Goal: Task Accomplishment & Management: Use online tool/utility

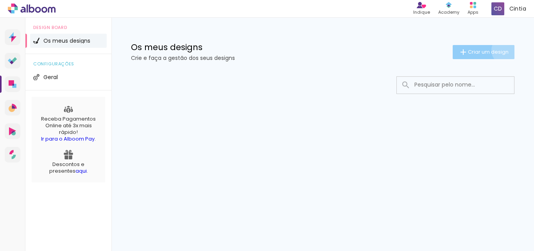
click at [505, 50] on span "Criar um design" at bounding box center [488, 51] width 41 height 5
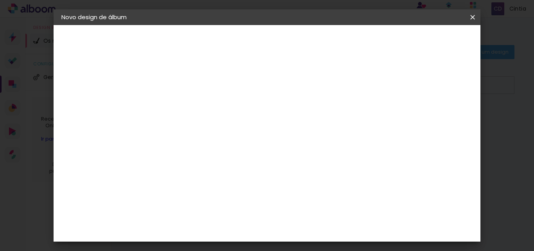
click at [189, 108] on input at bounding box center [189, 105] width 0 height 12
type input "i"
type input "Dia a dia"
type paper-input "Dia a dia"
click at [0, 0] on slot "Avançar" at bounding box center [0, 0] width 0 height 0
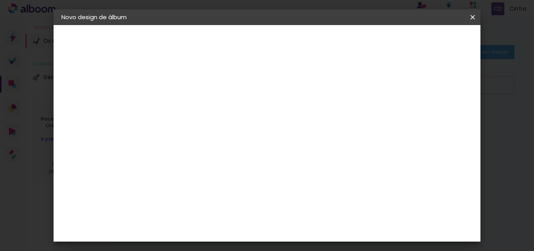
scroll to position [39, 0]
click at [237, 113] on input at bounding box center [206, 110] width 72 height 10
click at [322, 167] on paper-item "Sugerir um laboratório" at bounding box center [288, 163] width 68 height 20
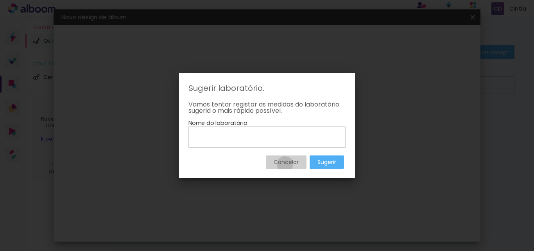
click at [0, 0] on slot "Cancelar" at bounding box center [0, 0] width 0 height 0
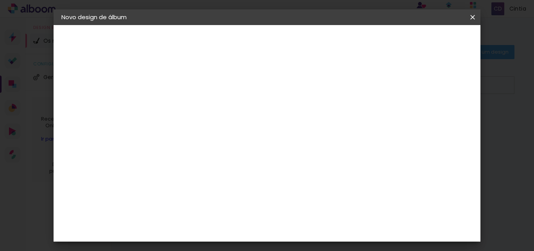
click at [0, 0] on slot "Tamanho Livre" at bounding box center [0, 0] width 0 height 0
click at [322, 38] on paper-button "Avançar" at bounding box center [303, 41] width 38 height 13
click at [381, 90] on div at bounding box center [377, 89] width 7 height 7
type paper-checkbox "on"
click at [381, 90] on div at bounding box center [377, 89] width 7 height 7
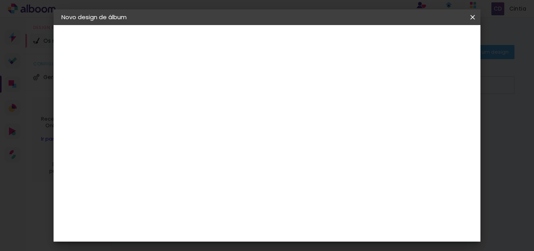
click at [381, 90] on div at bounding box center [377, 89] width 7 height 7
click at [381, 92] on div at bounding box center [377, 89] width 7 height 7
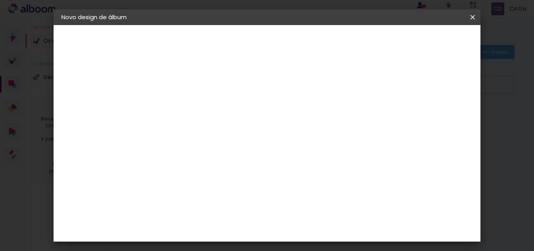
click at [424, 44] on span "Iniciar design" at bounding box center [406, 41] width 36 height 5
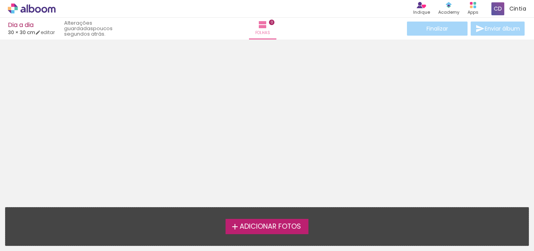
click at [252, 226] on span "Adicionar Fotos" at bounding box center [270, 226] width 61 height 7
click at [0, 0] on input "file" at bounding box center [0, 0] width 0 height 0
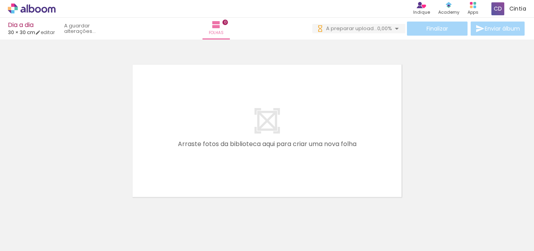
click at [96, 228] on div at bounding box center [78, 224] width 35 height 23
click at [27, 225] on input "Todas as fotos" at bounding box center [22, 227] width 30 height 7
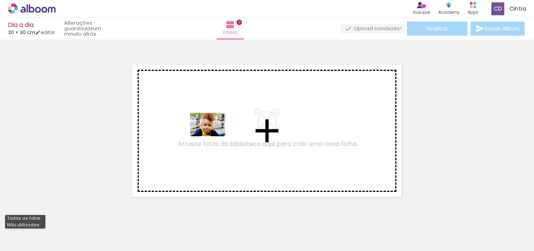
drag, startPoint x: 114, startPoint y: 232, endPoint x: 214, endPoint y: 136, distance: 138.6
click at [214, 136] on quentale-workspace at bounding box center [267, 125] width 534 height 251
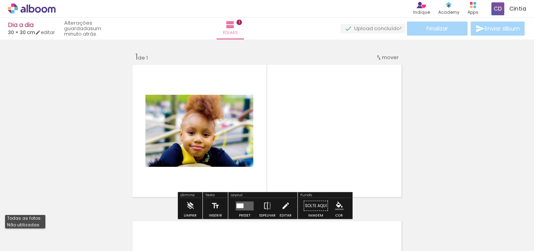
scroll to position [10, 0]
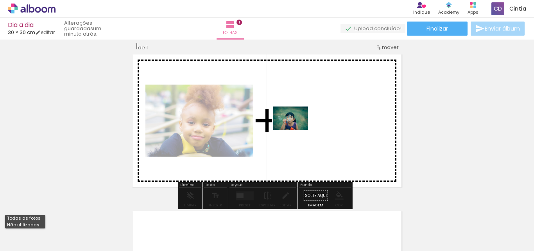
drag, startPoint x: 152, startPoint y: 226, endPoint x: 316, endPoint y: 121, distance: 194.5
click at [316, 121] on quentale-workspace at bounding box center [267, 125] width 534 height 251
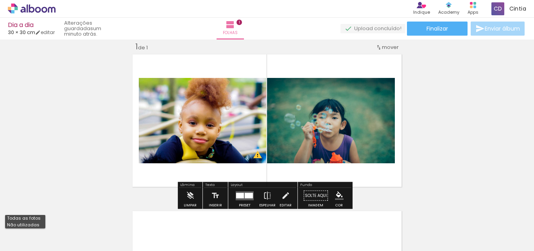
click at [236, 194] on div at bounding box center [240, 194] width 8 height 5
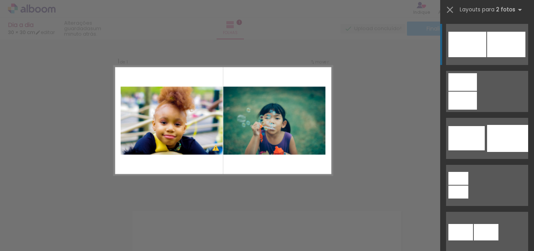
click at [482, 49] on div at bounding box center [468, 44] width 38 height 25
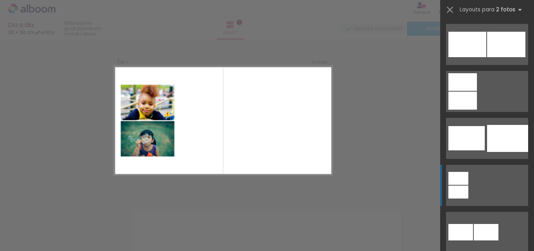
click at [458, 57] on div at bounding box center [468, 44] width 38 height 25
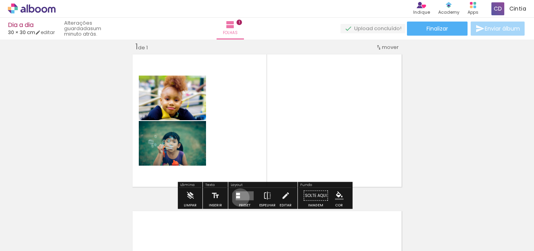
click at [239, 198] on quentale-layouter at bounding box center [245, 195] width 18 height 9
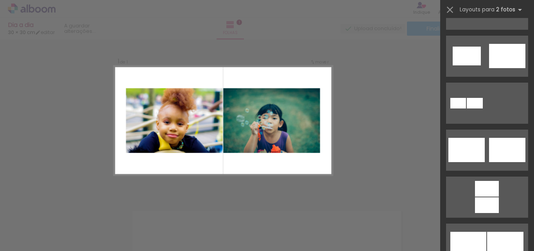
scroll to position [297, 0]
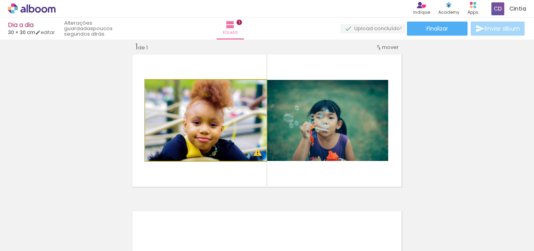
click at [153, 89] on iron-icon at bounding box center [154, 88] width 8 height 8
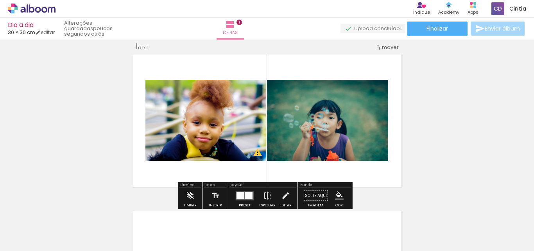
click at [153, 89] on iron-icon at bounding box center [154, 88] width 8 height 8
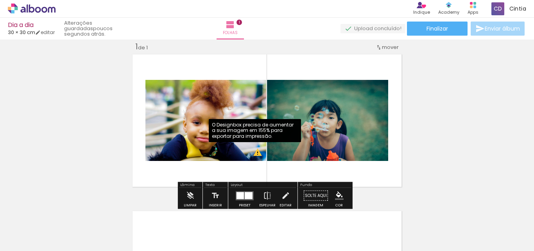
click at [255, 155] on quentale-photo at bounding box center [206, 120] width 121 height 81
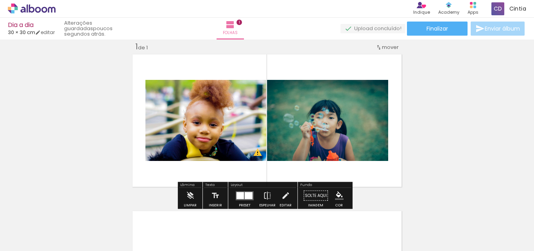
click at [444, 177] on div "Inserir folha 1 de 1 O Designbox precisa de aumentar a sua imagem em 155% para …" at bounding box center [267, 188] width 534 height 313
click at [413, 178] on div "Inserir folha 1 de 1 O Designbox precisa de aumentar a sua imagem em 155% para …" at bounding box center [267, 188] width 534 height 313
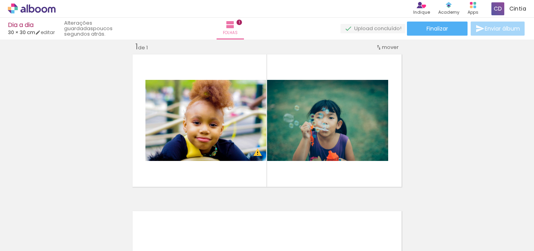
click at [96, 217] on div at bounding box center [78, 224] width 35 height 23
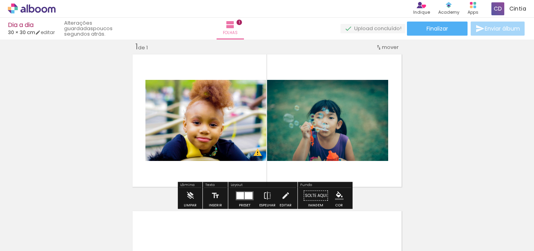
click at [382, 48] on span "mover" at bounding box center [390, 46] width 17 height 7
click at [382, 48] on span "1" at bounding box center [381, 46] width 2 height 13
click at [405, 52] on div "Inserir folha 1 de 1 O Designbox precisa de aumentar a sua imagem em 155% para …" at bounding box center [267, 188] width 534 height 313
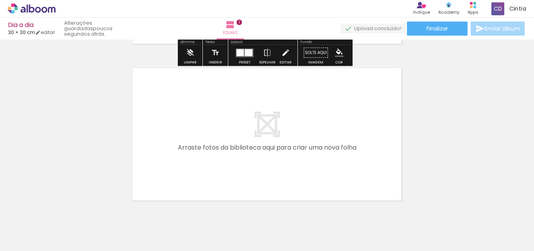
scroll to position [181, 0]
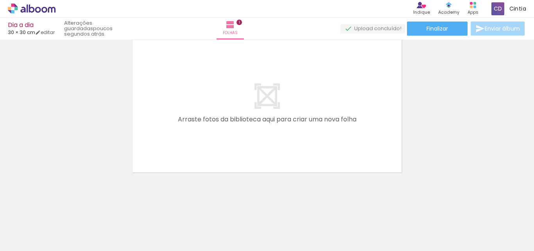
click at [308, 140] on quentale-layouter at bounding box center [267, 106] width 274 height 137
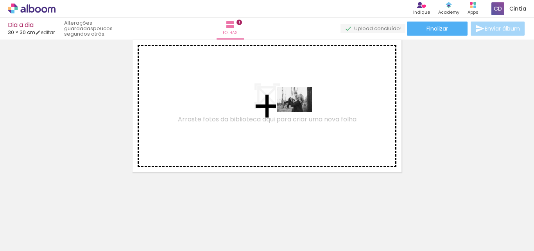
drag, startPoint x: 349, startPoint y: 228, endPoint x: 296, endPoint y: 104, distance: 134.1
click at [296, 104] on quentale-workspace at bounding box center [267, 125] width 534 height 251
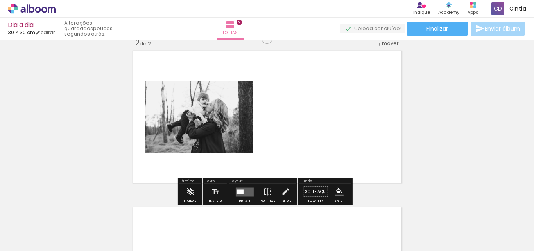
scroll to position [167, 0]
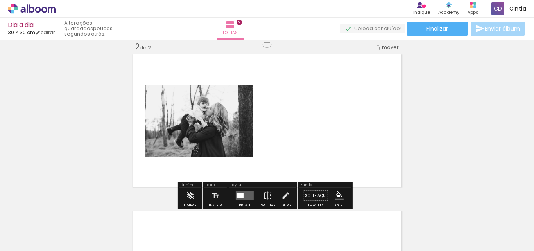
click at [299, 120] on quentale-layouter at bounding box center [267, 120] width 274 height 137
click at [216, 195] on iron-icon at bounding box center [215, 196] width 9 height 16
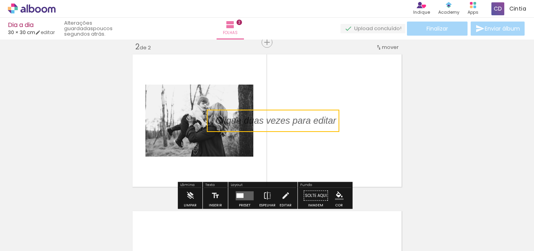
scroll to position [206, 0]
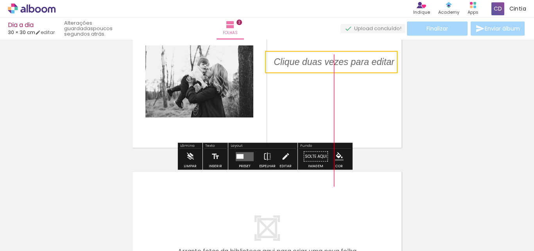
drag, startPoint x: 262, startPoint y: 113, endPoint x: 329, endPoint y: 97, distance: 69.7
click at [329, 97] on div "Inserir folha 1 de 2 Inserir folha 2 de 2 O Designbox precisa de aumentar a sua…" at bounding box center [267, 72] width 534 height 470
click at [320, 58] on quentale-selection at bounding box center [331, 62] width 133 height 22
type input "Sans Serif"
click at [320, 58] on div at bounding box center [334, 62] width 133 height 22
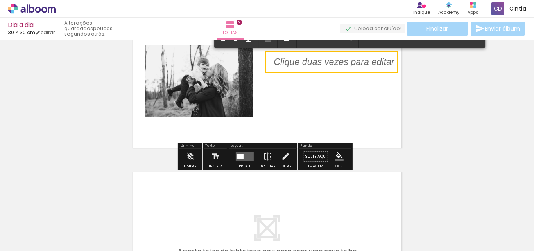
click at [319, 59] on div at bounding box center [334, 62] width 121 height 13
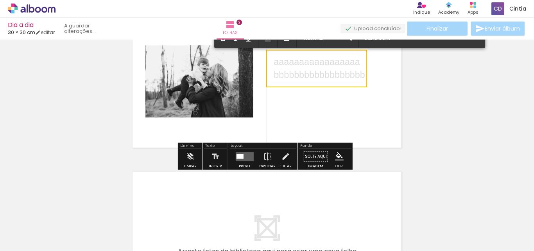
click at [310, 80] on p "bbbbbbbbbbbbbbbbbb" at bounding box center [320, 74] width 92 height 13
click at [310, 77] on p "bbbbbbbbbbbbbbbbbb" at bounding box center [320, 74] width 92 height 13
click at [323, 156] on paper-button "Solte aqui Imagem" at bounding box center [316, 159] width 28 height 20
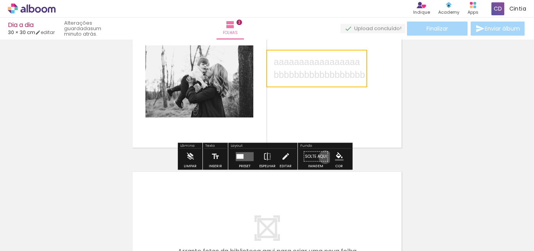
click at [323, 157] on paper-button "Solte aqui Imagem" at bounding box center [316, 159] width 28 height 20
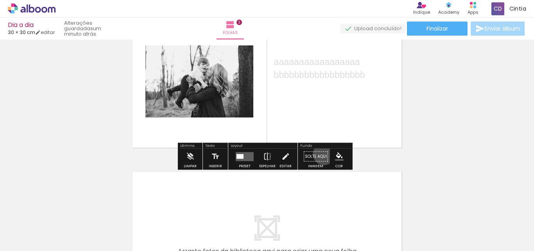
click at [322, 154] on paper-button "Solte aqui Imagem" at bounding box center [316, 159] width 28 height 20
click at [341, 156] on iron-icon "color picker" at bounding box center [339, 156] width 9 height 9
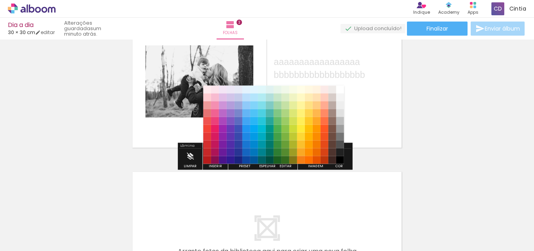
click at [341, 156] on paper-item "#000000" at bounding box center [340, 160] width 8 height 8
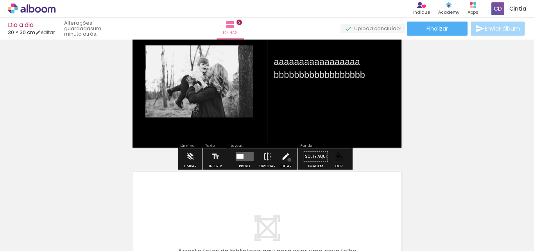
click at [287, 160] on iron-icon at bounding box center [285, 157] width 9 height 16
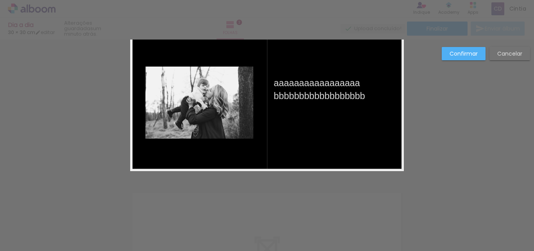
scroll to position [167, 0]
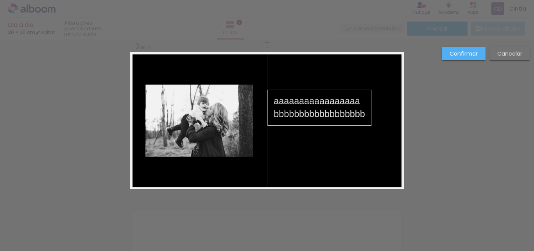
click at [313, 111] on p "bbbbbbbbbbbbbbbbbb" at bounding box center [320, 114] width 92 height 13
click at [314, 110] on p "bbbbbbbbbbbbbbbbbb" at bounding box center [320, 114] width 92 height 13
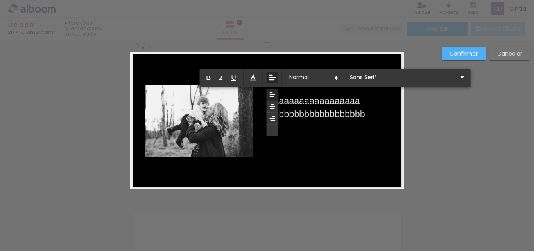
click at [269, 81] on icon at bounding box center [272, 77] width 9 height 9
click at [270, 129] on icon at bounding box center [272, 129] width 7 height 7
click at [286, 118] on p "bbbbbbbbbbbbbbbbbb" at bounding box center [320, 114] width 92 height 13
drag, startPoint x: 270, startPoint y: 100, endPoint x: 372, endPoint y: 114, distance: 102.7
click at [372, 114] on quentale-layouter at bounding box center [267, 120] width 274 height 137
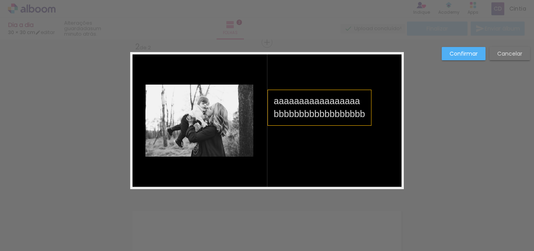
click at [329, 101] on p "aaaaaaaaaaaaaaaaa" at bounding box center [320, 101] width 92 height 13
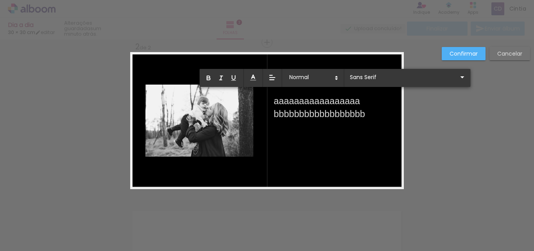
click at [329, 101] on p "aaaaaaaaaaaaaaaaa" at bounding box center [320, 101] width 92 height 13
click at [205, 75] on icon "button" at bounding box center [208, 77] width 7 height 7
click at [298, 113] on p "bbbbbbbbbbbbbbbbbb" at bounding box center [320, 114] width 92 height 13
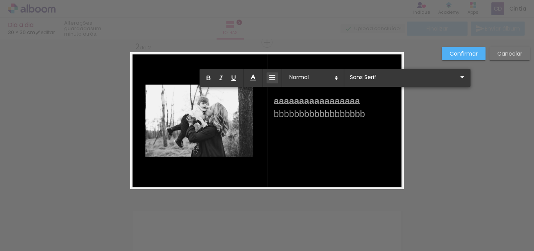
click at [298, 113] on p "bbbbbbbbbbbbbbbbbb" at bounding box center [320, 114] width 92 height 13
click at [210, 75] on icon "button" at bounding box center [208, 77] width 7 height 7
click at [220, 74] on button "button" at bounding box center [222, 77] width 12 height 11
click at [221, 74] on button "button" at bounding box center [222, 77] width 12 height 11
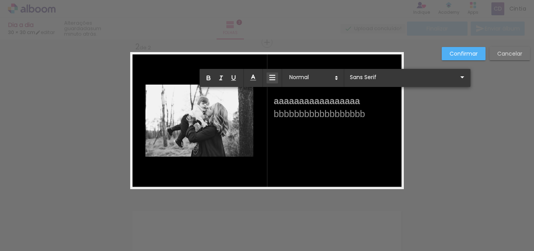
click at [279, 81] on div "0,5 cm 1 cm 1,5 cm 2 cm 2,5 cm 3 cm 3,5 cm 4 cm 5 cm 6 cm 7 cm 8 cm" at bounding box center [335, 78] width 271 height 18
click at [385, 80] on input "Sans Serif" at bounding box center [403, 77] width 110 height 8
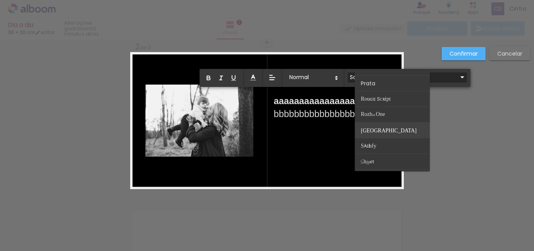
scroll to position [307, 0]
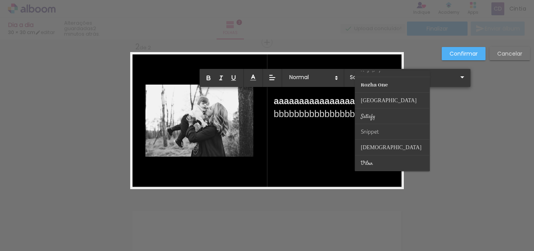
click at [494, 142] on div "Confirmar Cancelar" at bounding box center [267, 117] width 534 height 488
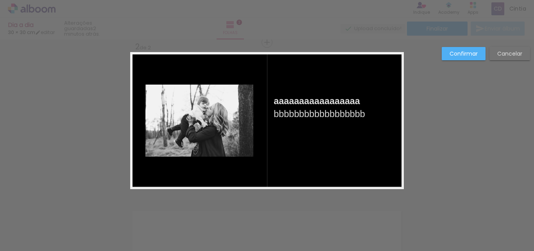
click at [465, 49] on paper-button "Confirmar" at bounding box center [464, 53] width 44 height 13
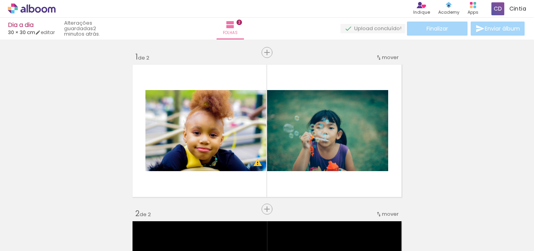
click at [96, 219] on div at bounding box center [78, 224] width 35 height 23
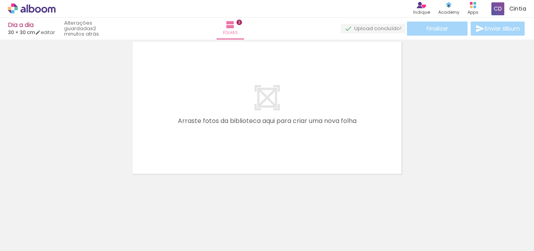
scroll to position [338, 0]
click at [270, 134] on quentale-layouter at bounding box center [267, 106] width 274 height 137
click at [435, 231] on div at bounding box center [428, 224] width 25 height 39
click at [96, 230] on div at bounding box center [78, 224] width 35 height 23
drag, startPoint x: 477, startPoint y: 230, endPoint x: 255, endPoint y: 120, distance: 247.3
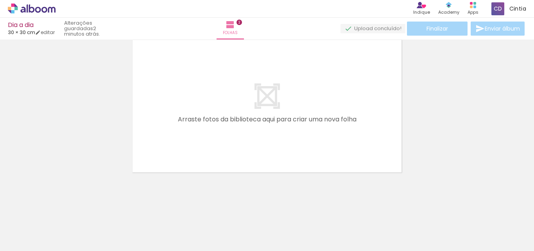
click at [255, 120] on quentale-workspace at bounding box center [267, 125] width 534 height 251
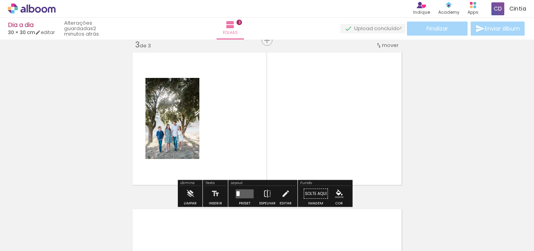
scroll to position [323, 0]
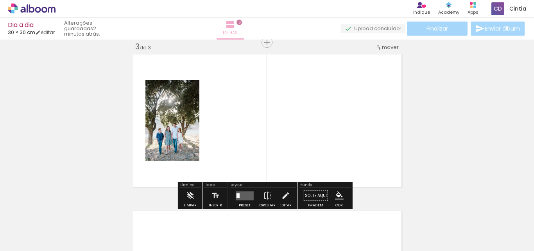
click at [244, 29] on paper-button "Folhas 3" at bounding box center [230, 29] width 27 height 22
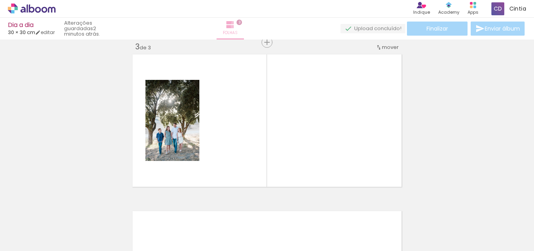
click at [244, 25] on paper-button "Folhas 3" at bounding box center [230, 29] width 27 height 22
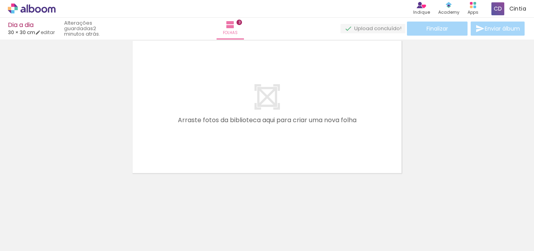
scroll to position [494, 0]
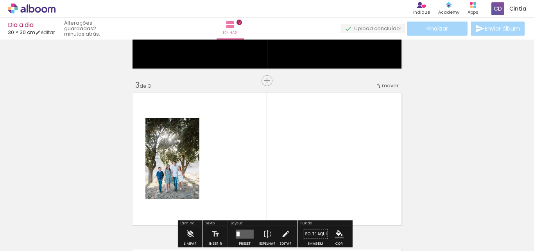
scroll to position [259, 0]
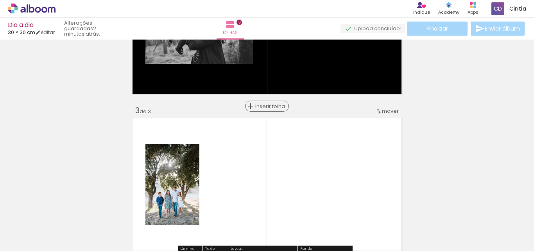
click at [267, 106] on span "Inserir folha" at bounding box center [270, 106] width 31 height 5
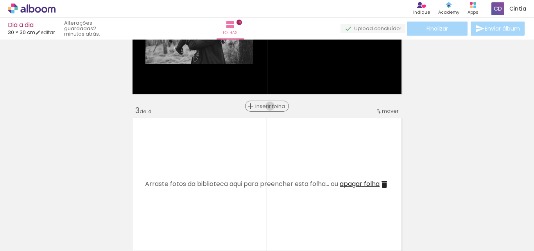
click at [267, 106] on span "Inserir folha" at bounding box center [270, 106] width 31 height 5
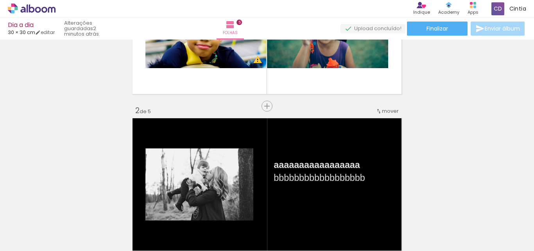
scroll to position [0, 0]
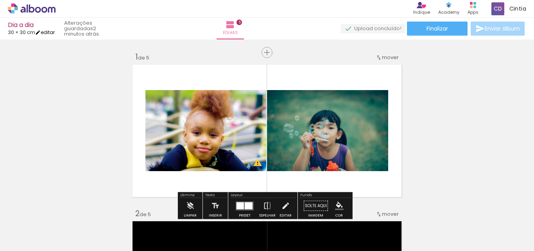
click at [53, 32] on link "editar" at bounding box center [45, 32] width 20 height 7
type input "30"
type input "60"
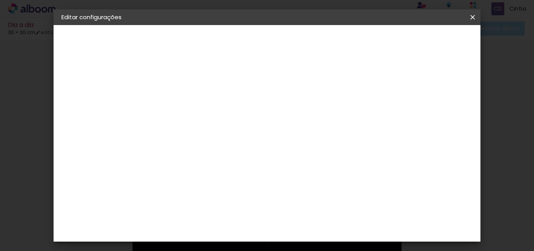
scroll to position [74, 0]
click at [90, 97] on div "Tamanho livre" at bounding box center [91, 96] width 27 height 11
click at [201, 203] on paper-item "Canaan Álbuns" at bounding box center [205, 213] width 77 height 20
click at [0, 0] on slot "Avançar" at bounding box center [0, 0] width 0 height 0
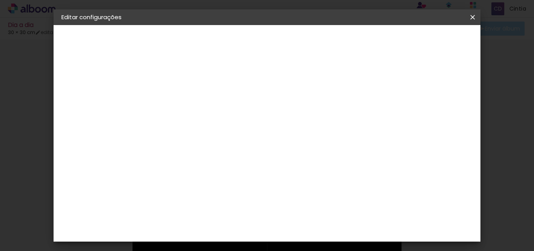
click at [84, 98] on div "Canaan Álbuns" at bounding box center [89, 96] width 22 height 11
click at [203, 91] on div "Ágata" at bounding box center [193, 88] width 19 height 6
click at [0, 0] on slot "Avançar" at bounding box center [0, 0] width 0 height 0
